Goal: Task Accomplishment & Management: Manage account settings

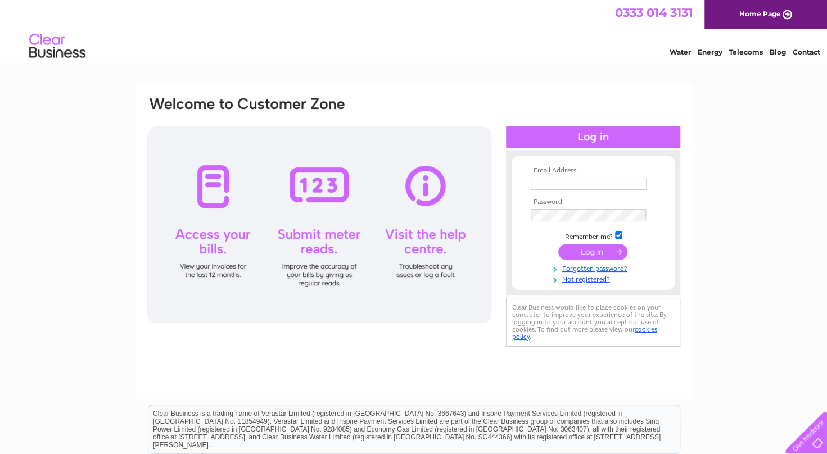
click at [599, 184] on input "text" at bounding box center [589, 184] width 116 height 12
type input "mclauchlanjewellers@btconnect.com"
click at [588, 257] on input "submit" at bounding box center [592, 254] width 69 height 16
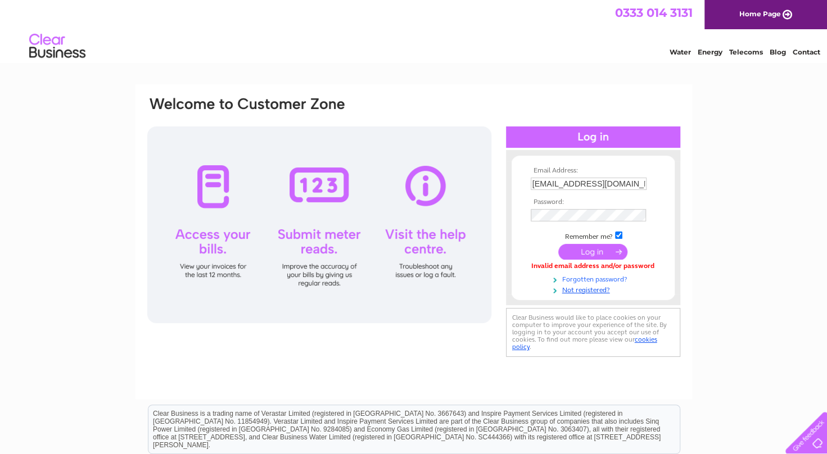
click at [580, 281] on link "Forgotten password?" at bounding box center [595, 278] width 128 height 11
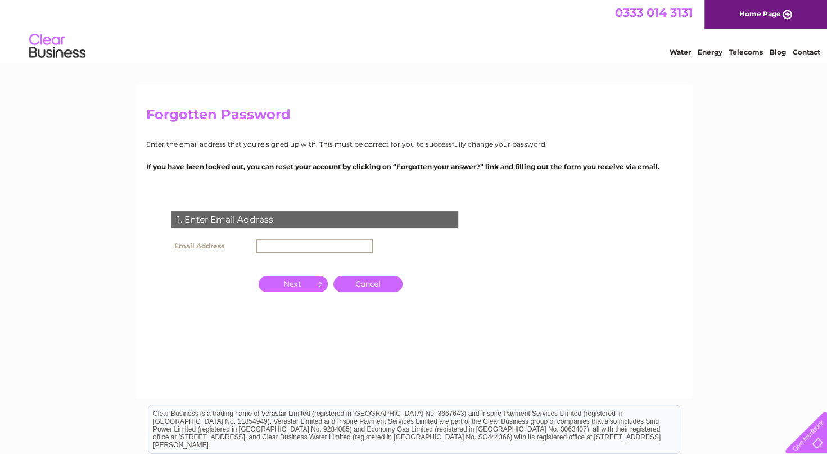
click at [290, 249] on input "text" at bounding box center [314, 246] width 117 height 13
type input "mclauchlanjewellers@btconnect.com"
click at [307, 283] on input "button" at bounding box center [293, 283] width 69 height 16
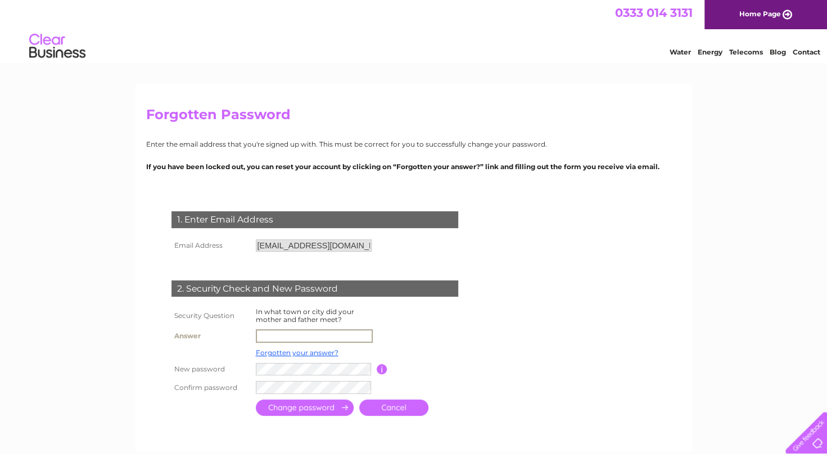
click at [351, 335] on input "text" at bounding box center [314, 335] width 117 height 13
type input "Paisley"
click at [322, 405] on input "submit" at bounding box center [305, 408] width 98 height 16
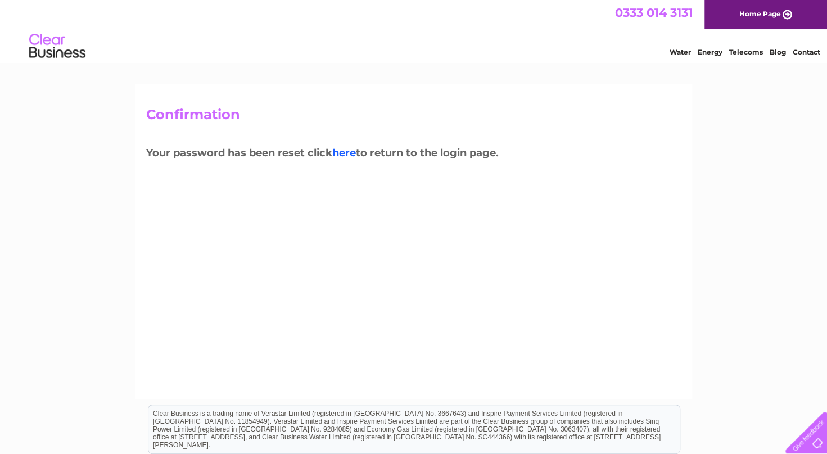
click at [352, 154] on link "here" at bounding box center [344, 153] width 24 height 12
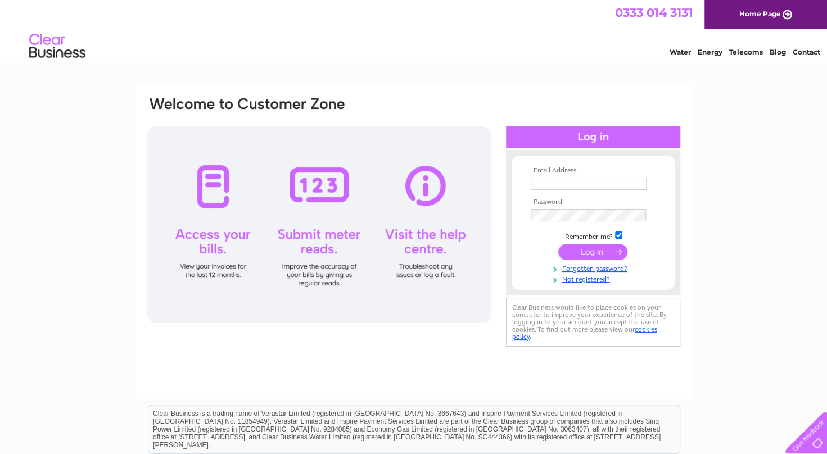
click at [625, 182] on input "text" at bounding box center [589, 184] width 116 height 12
type input "mclauchlanjewellers@btconnect.com"
click at [585, 255] on input "submit" at bounding box center [592, 252] width 69 height 16
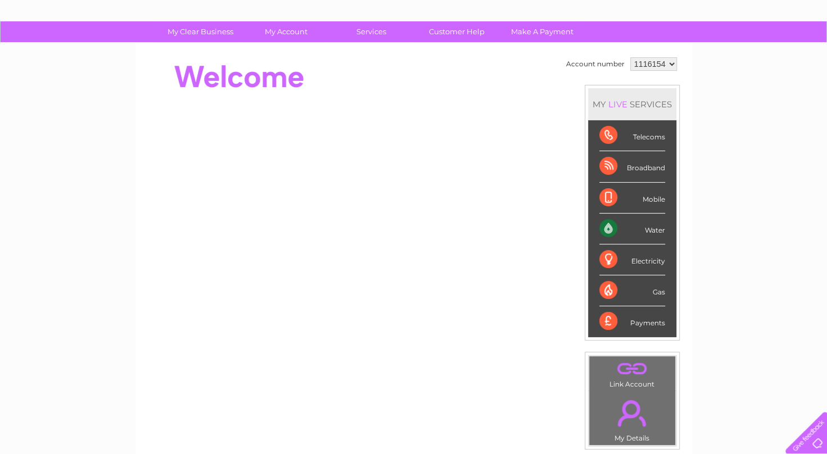
scroll to position [62, 0]
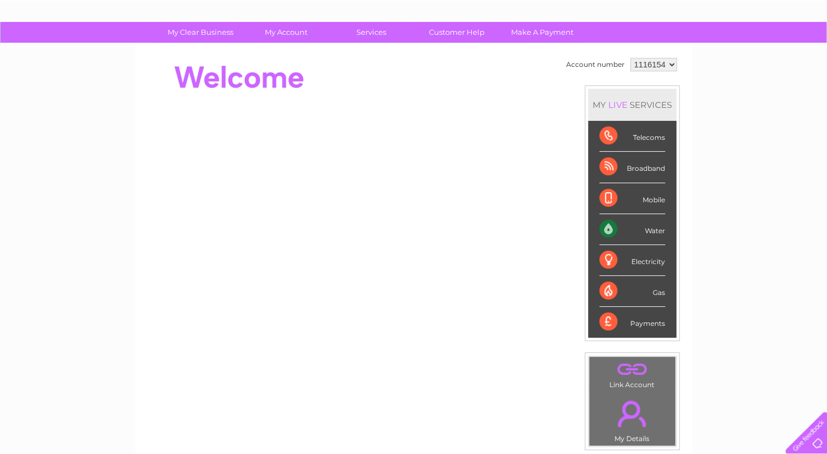
click at [606, 228] on div "Water" at bounding box center [632, 229] width 66 height 31
click at [654, 231] on div "Water" at bounding box center [632, 229] width 66 height 31
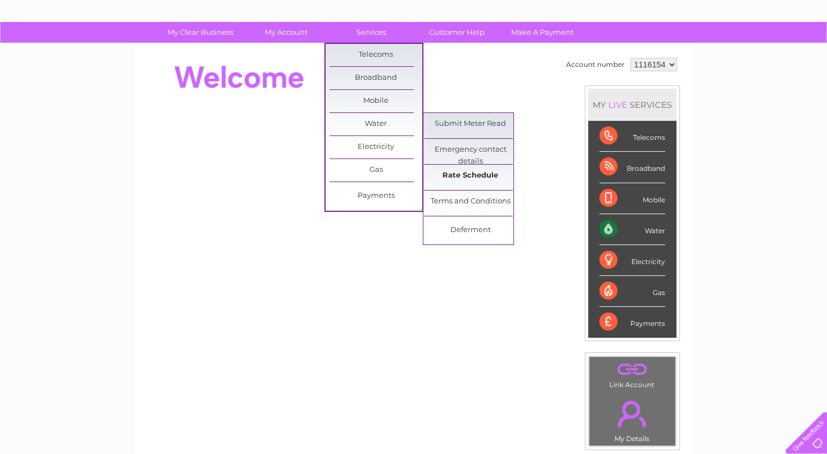
click at [486, 173] on link "Rate Schedule" at bounding box center [470, 176] width 93 height 22
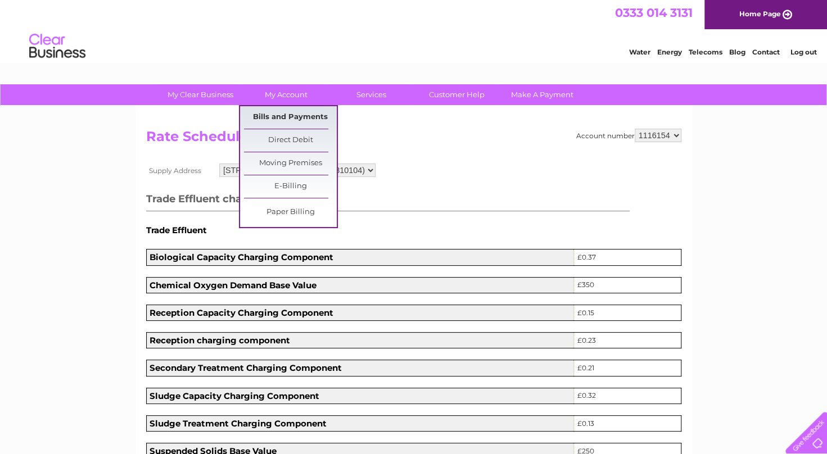
click at [299, 115] on link "Bills and Payments" at bounding box center [290, 117] width 93 height 22
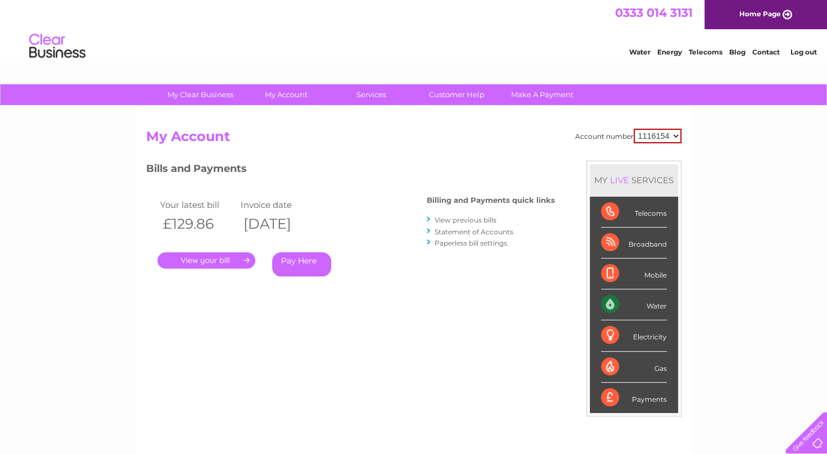
click at [236, 260] on link "." at bounding box center [206, 260] width 98 height 16
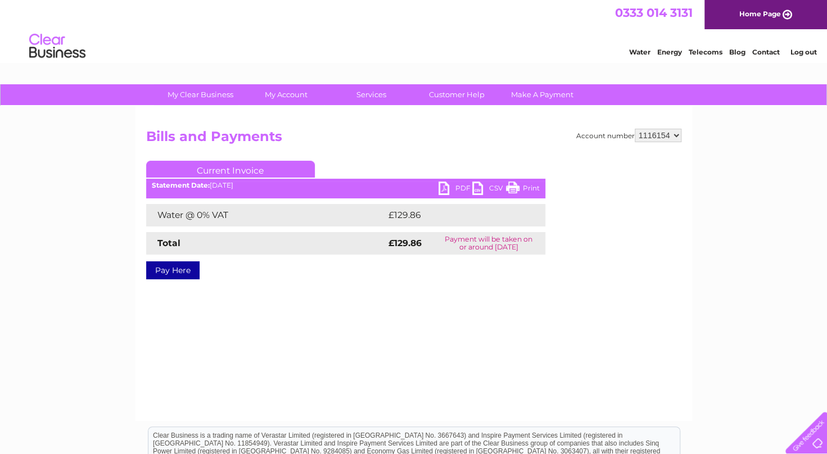
click at [448, 189] on link "PDF" at bounding box center [456, 190] width 34 height 16
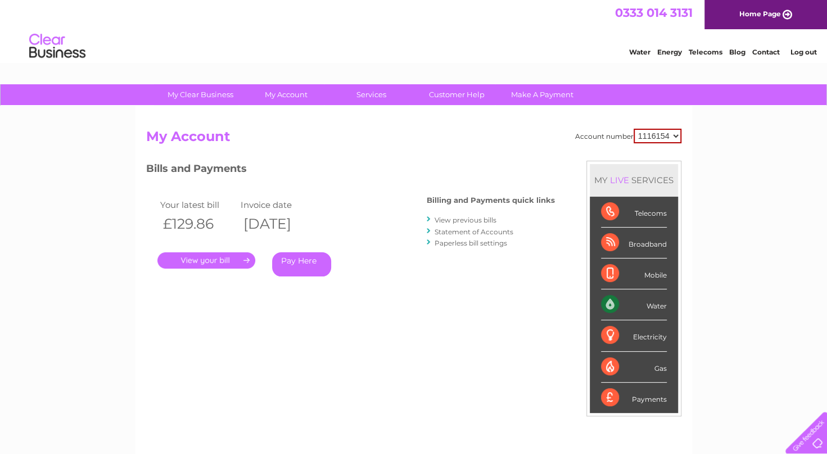
click at [457, 223] on link "View previous bills" at bounding box center [466, 220] width 62 height 8
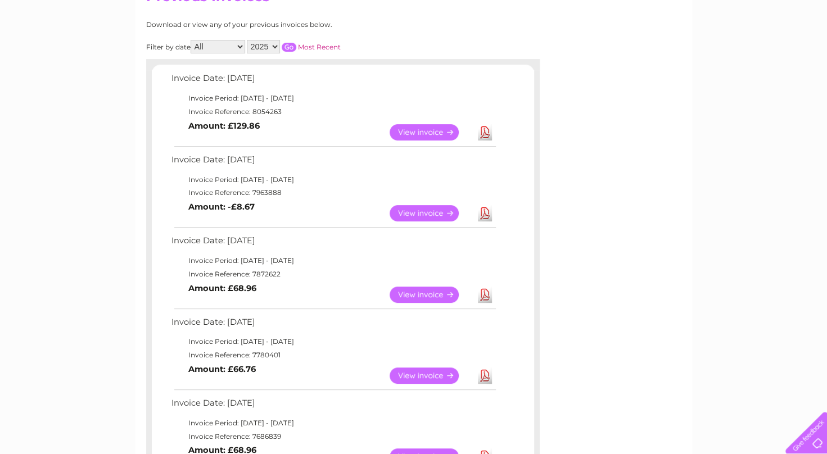
scroll to position [145, 0]
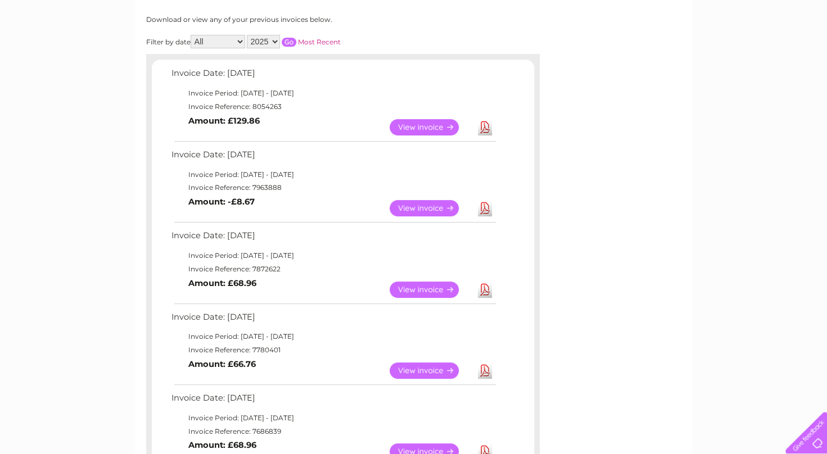
click at [413, 209] on link "View" at bounding box center [431, 208] width 83 height 16
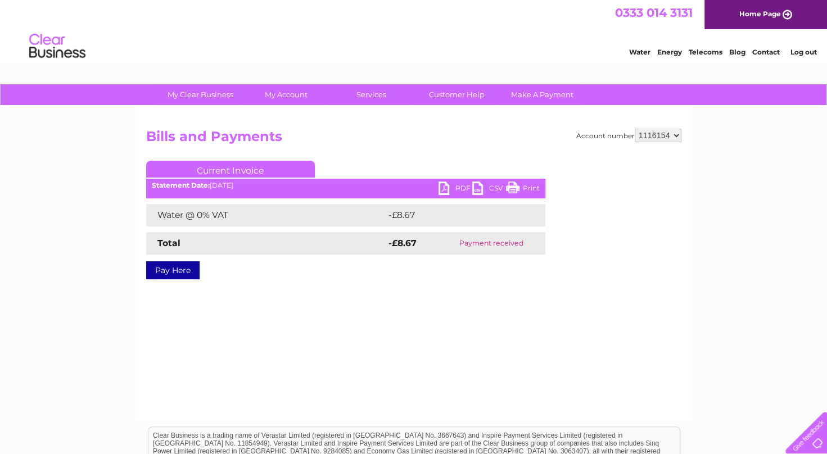
click at [523, 188] on link "Print" at bounding box center [523, 190] width 34 height 16
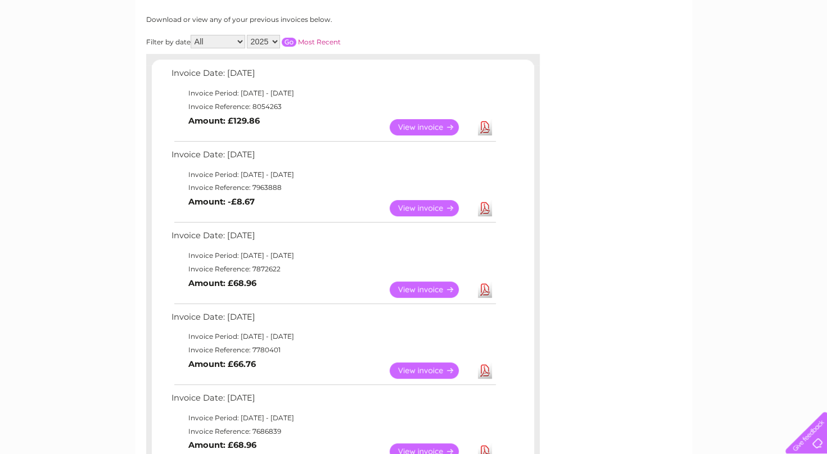
click at [430, 286] on link "View" at bounding box center [431, 290] width 83 height 16
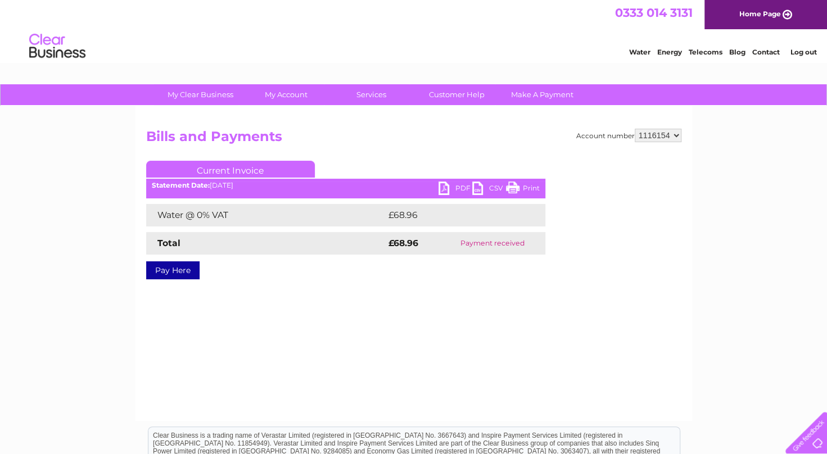
drag, startPoint x: 0, startPoint y: 0, endPoint x: 365, endPoint y: 291, distance: 467.3
click at [365, 291] on div "Account number 1116154 Bills and Payments Current Invoice PDF CSV Print Total" at bounding box center [413, 213] width 535 height 168
click at [460, 187] on link "PDF" at bounding box center [456, 190] width 34 height 16
